Goal: Download file/media

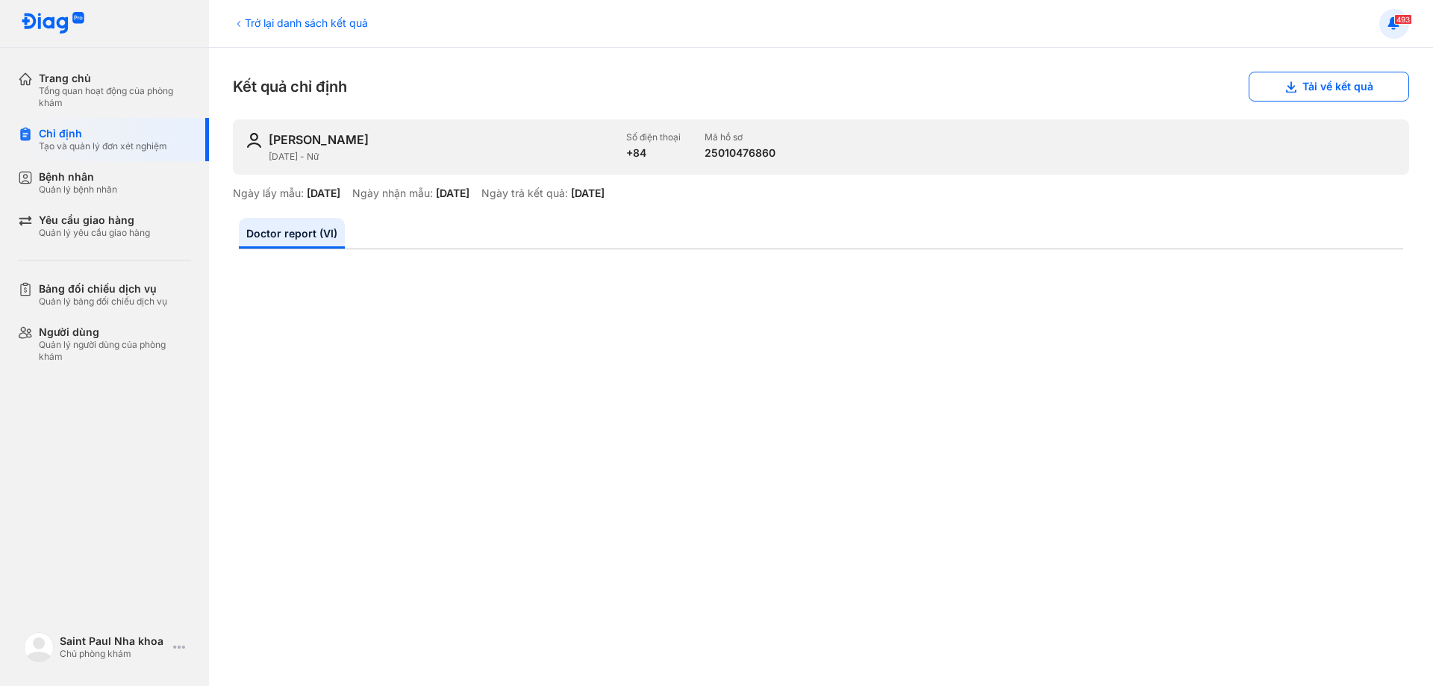
click at [1395, 22] on span "493" at bounding box center [1403, 19] width 18 height 10
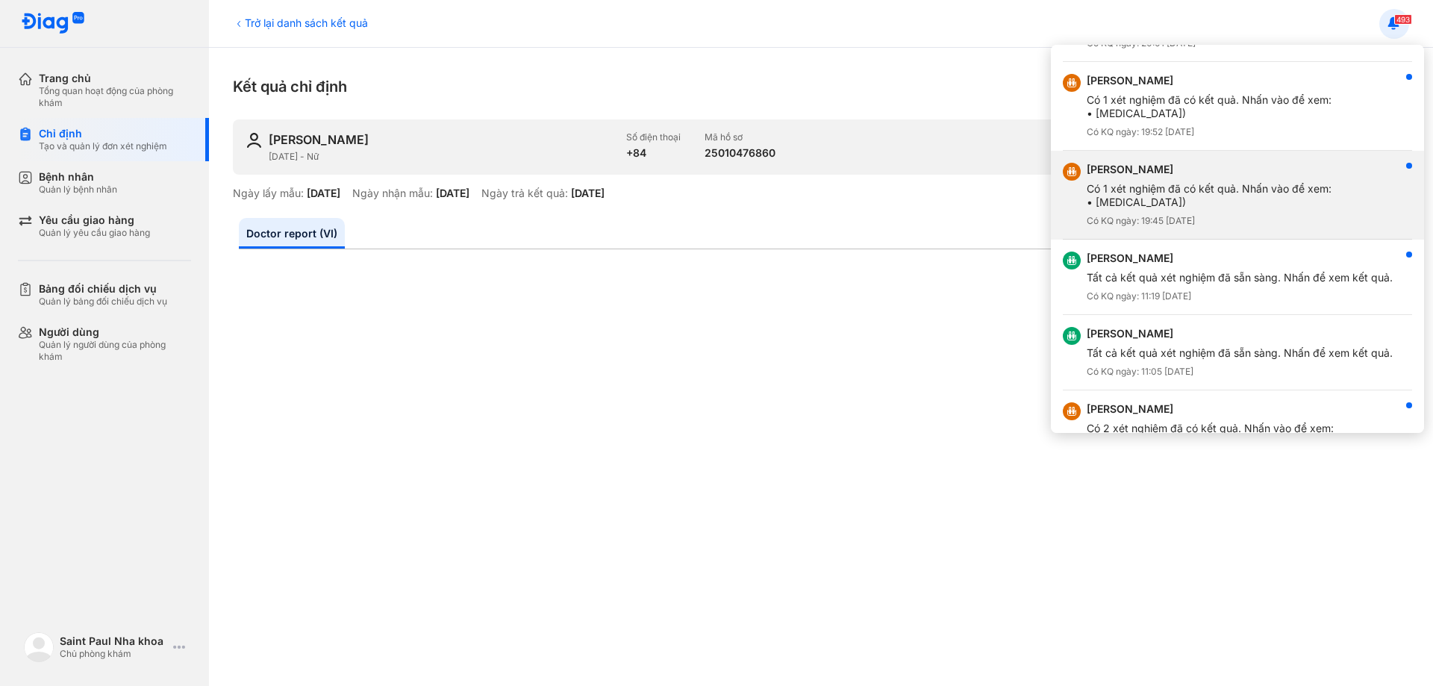
scroll to position [149, 0]
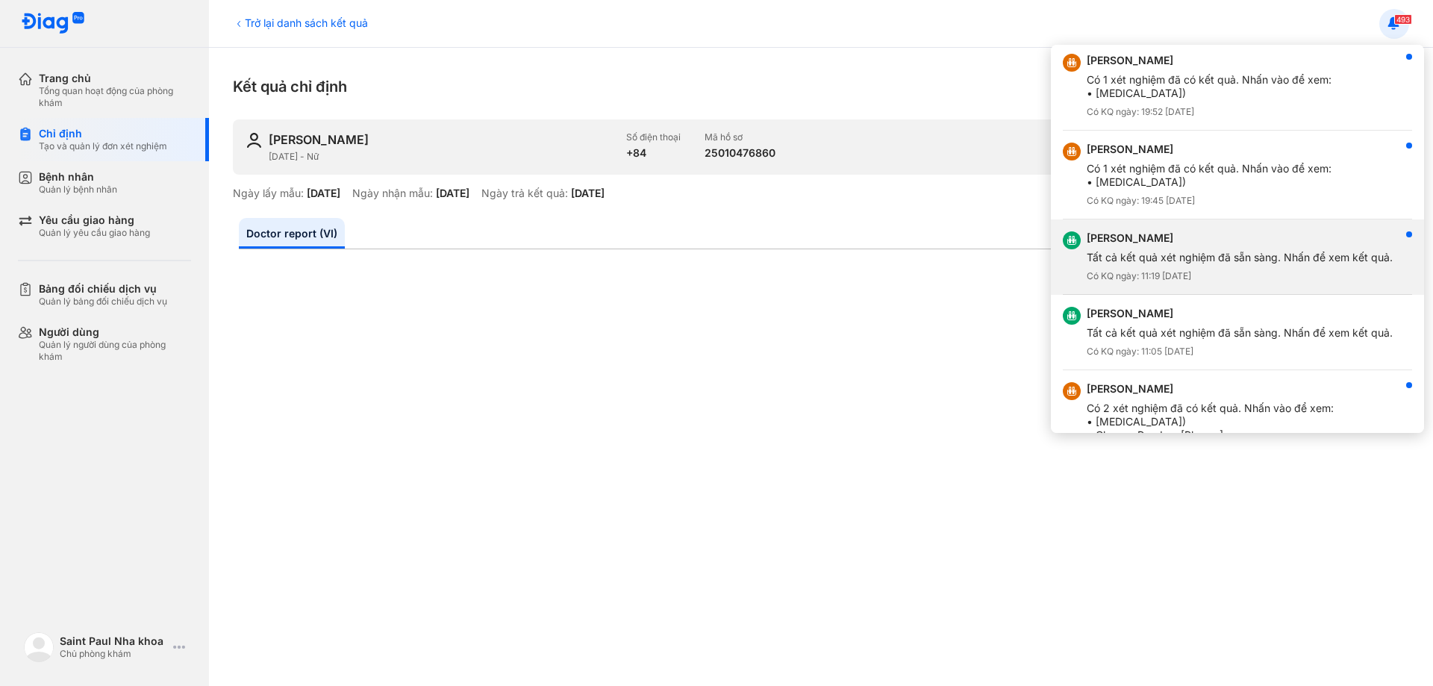
click at [1221, 271] on div "Có KQ ngày: 11:19 18/08/2025" at bounding box center [1240, 276] width 306 height 12
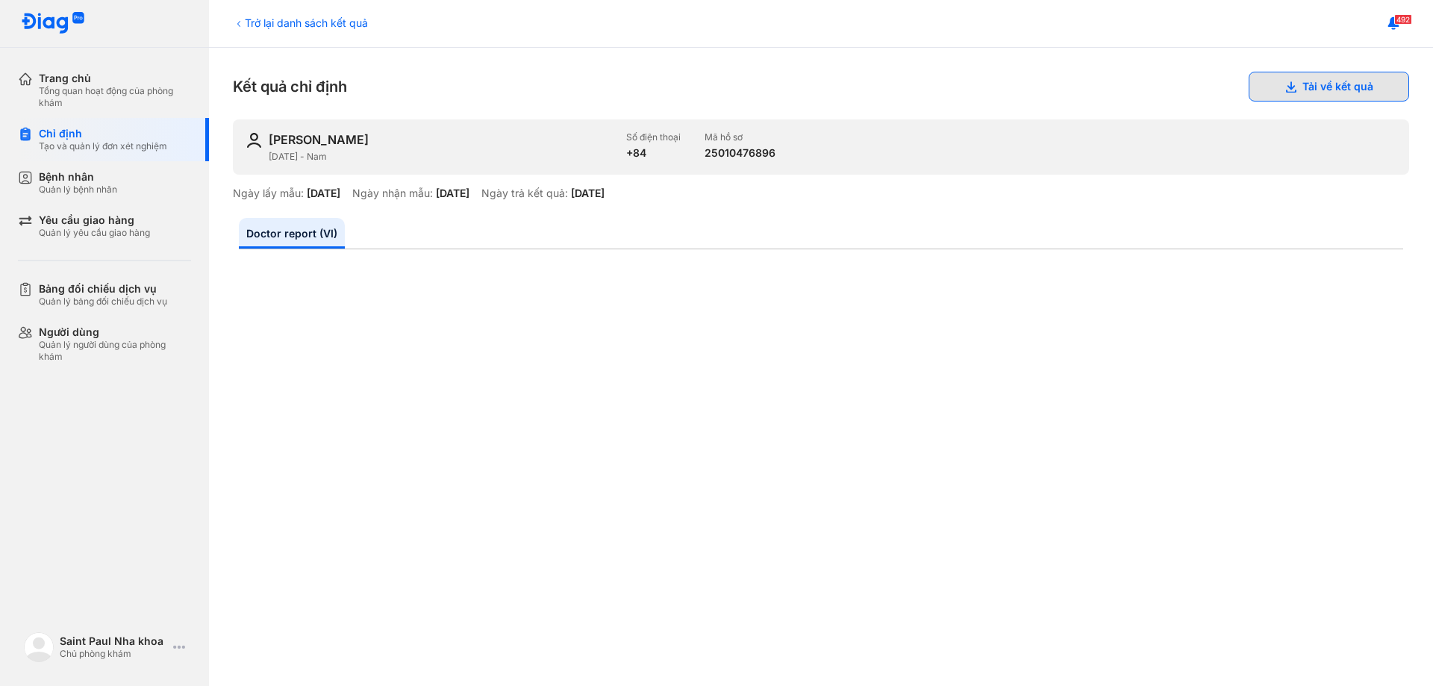
click at [1370, 89] on button "Tải về kết quả" at bounding box center [1329, 87] width 160 height 30
click at [1394, 26] on use at bounding box center [1393, 22] width 11 height 12
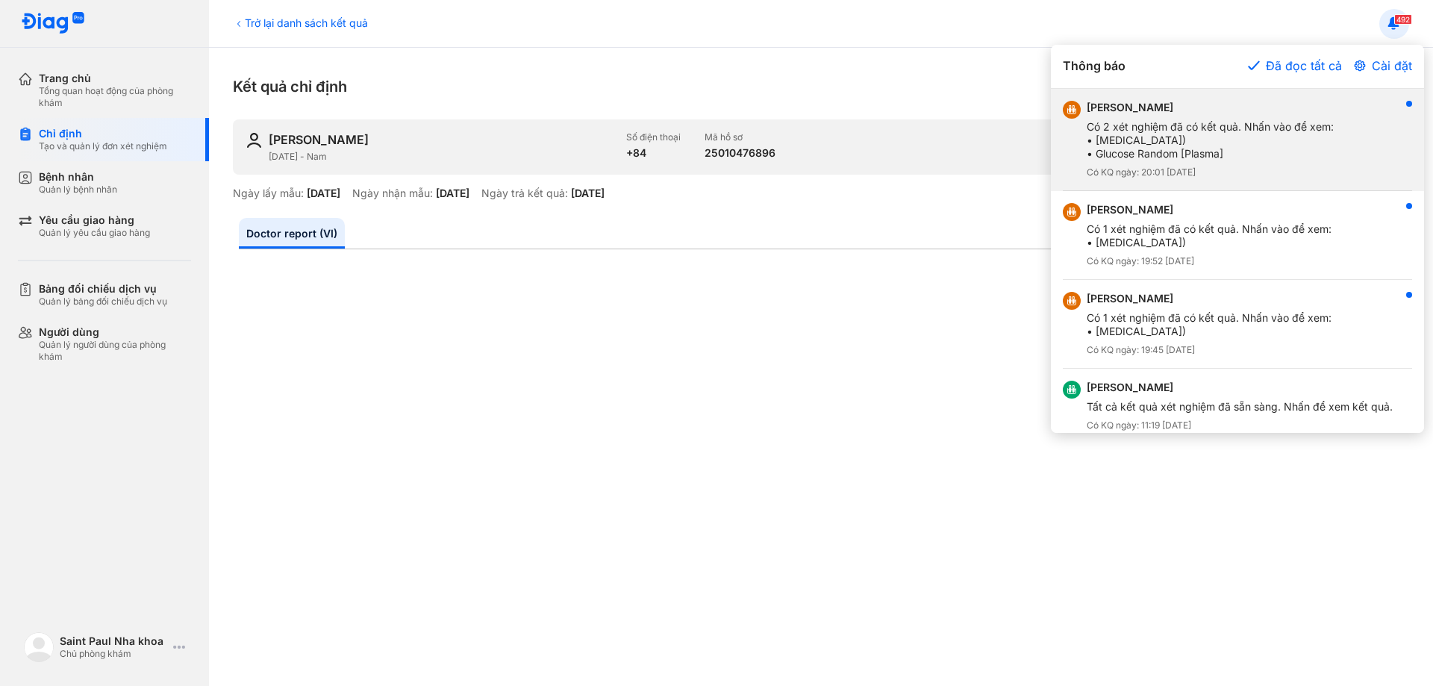
click at [1330, 174] on div "Có KQ ngày: 20:01 18/08/2025" at bounding box center [1210, 172] width 247 height 12
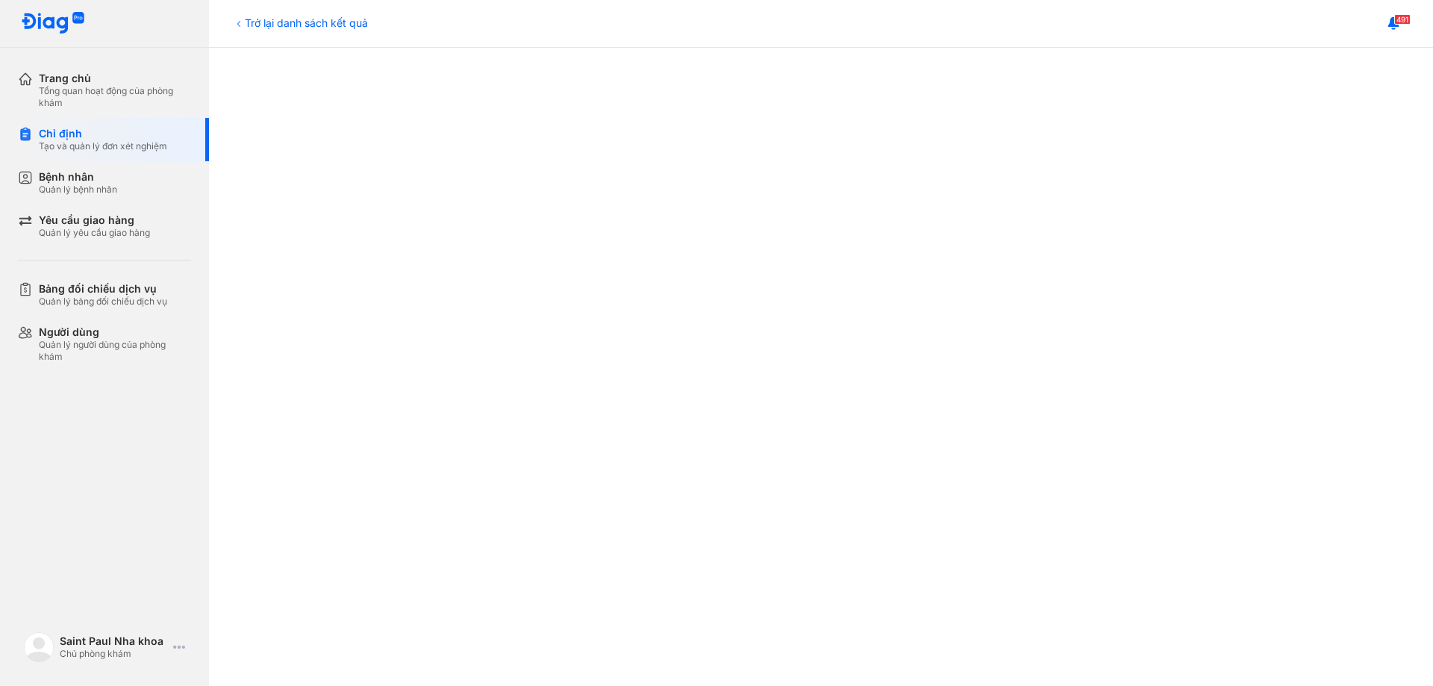
scroll to position [522, 0]
click at [163, 90] on div "Tổng quan hoạt động của phòng khám" at bounding box center [115, 97] width 152 height 24
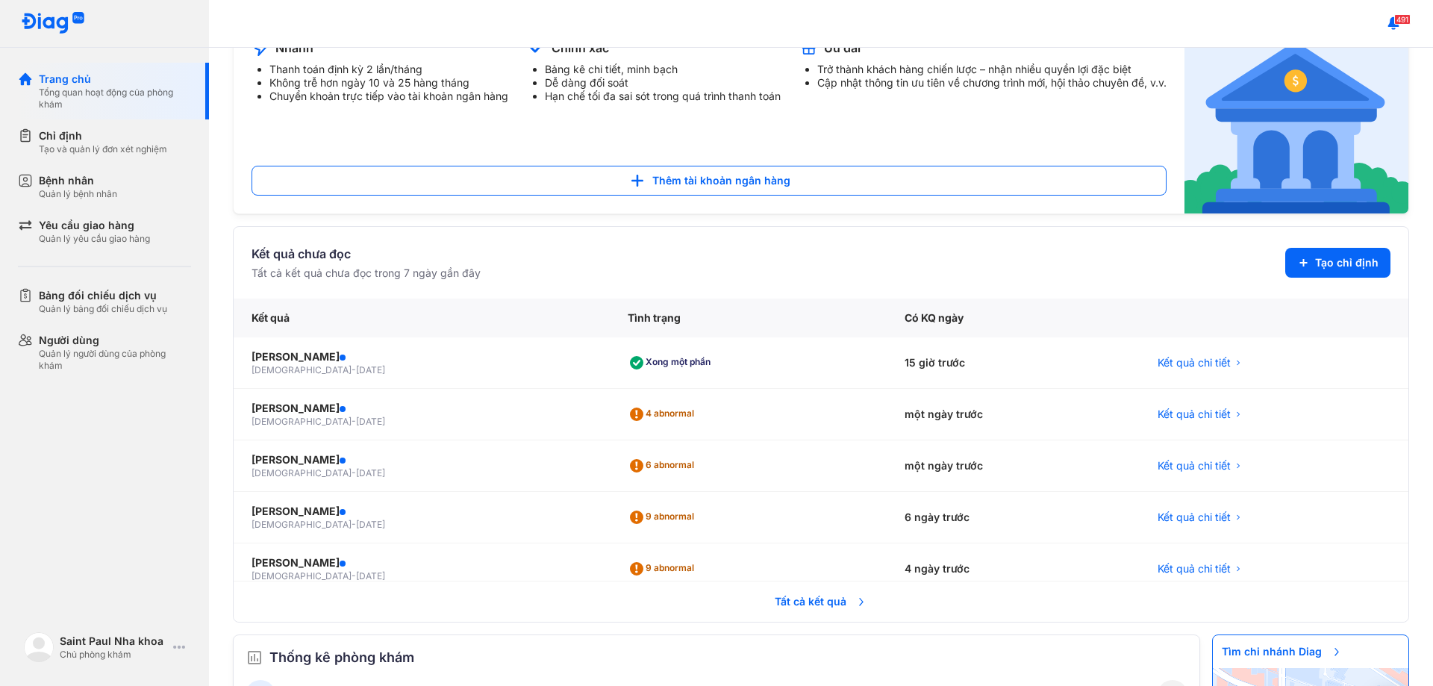
scroll to position [149, 0]
click at [829, 362] on div "Xong một phần" at bounding box center [748, 363] width 277 height 52
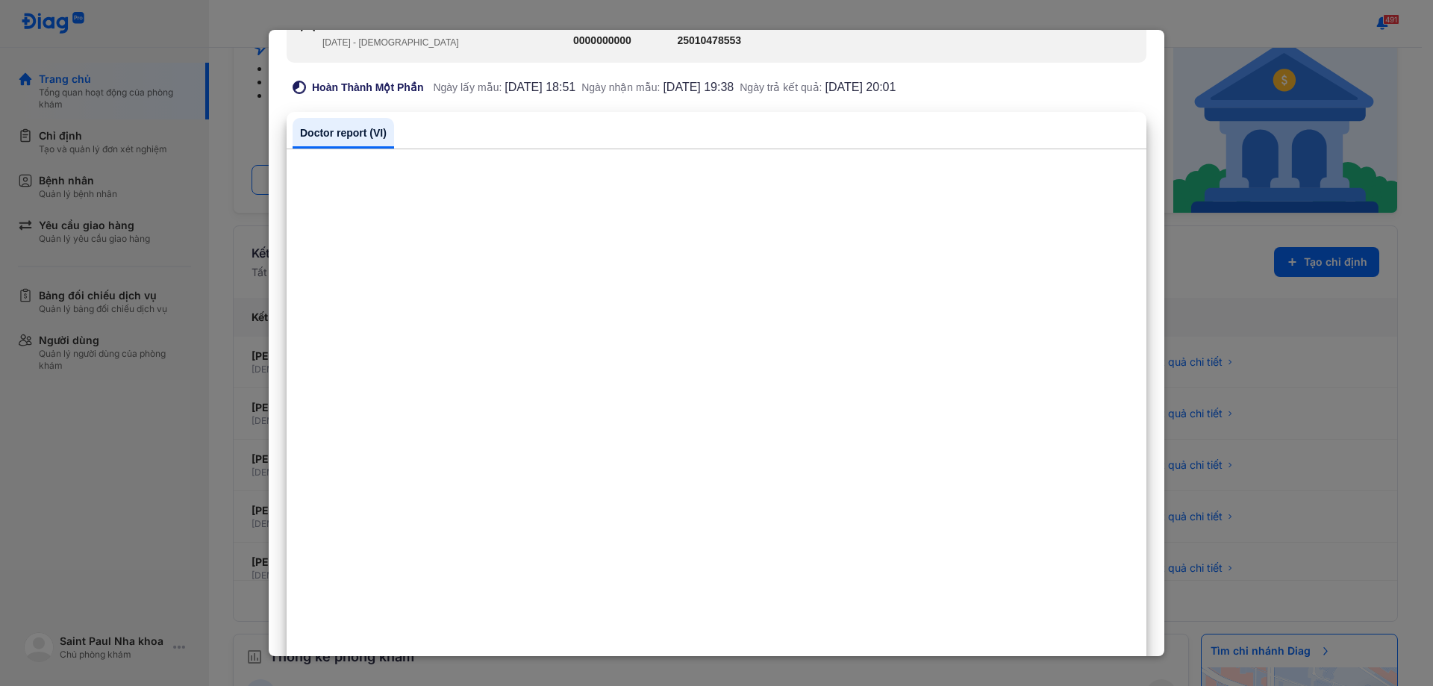
scroll to position [373, 0]
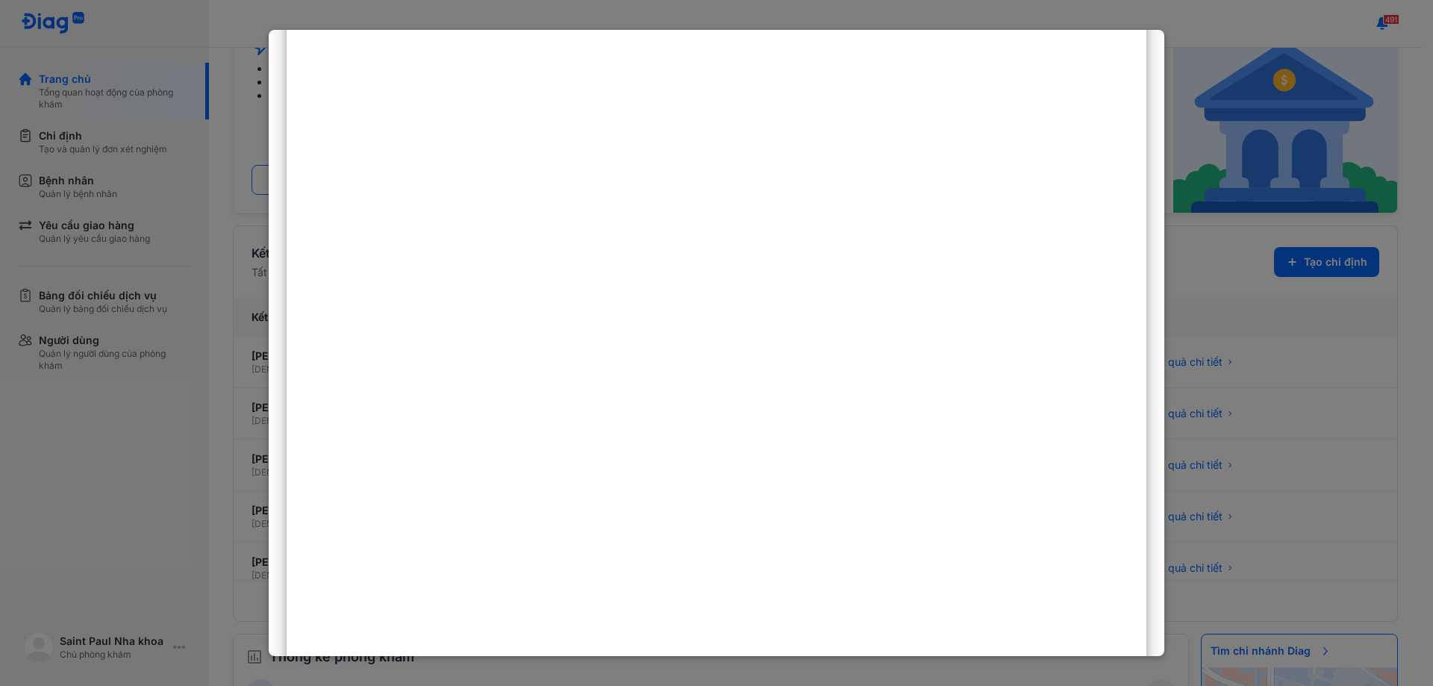
click at [1176, 308] on div at bounding box center [716, 343] width 1433 height 686
